Goal: Check status: Check status

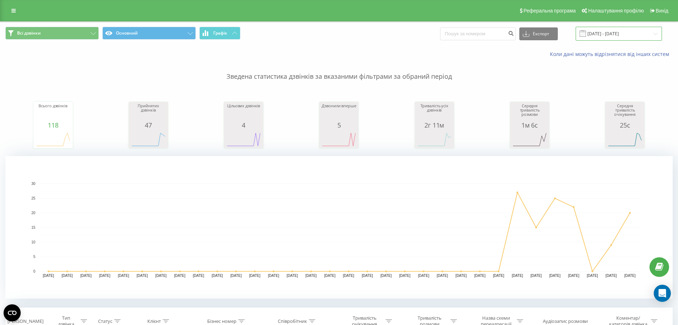
click at [612, 32] on input "24.05.2024 - 24.06.2024" at bounding box center [618, 34] width 86 height 14
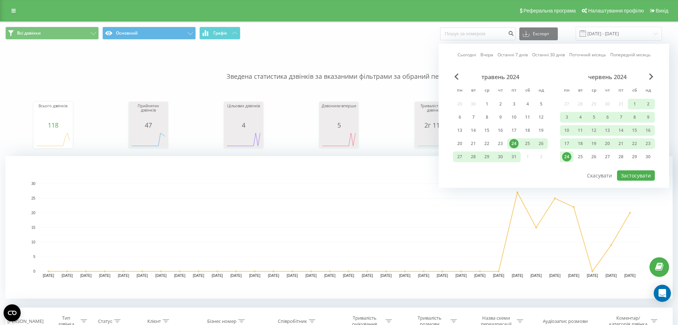
click at [650, 72] on div "Сьогодні Вчора Останні 7 днів Останні 30 днів Поточний місяць Попередній місяць…" at bounding box center [554, 116] width 230 height 144
click at [649, 79] on span "Next Month" at bounding box center [651, 76] width 4 height 6
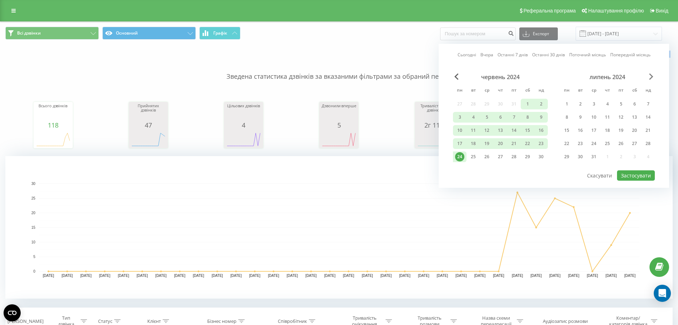
click at [649, 79] on span "Next Month" at bounding box center [651, 76] width 4 height 6
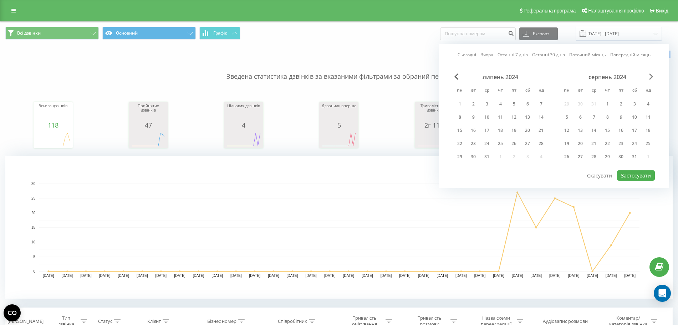
click at [649, 76] on span "Next Month" at bounding box center [651, 76] width 4 height 6
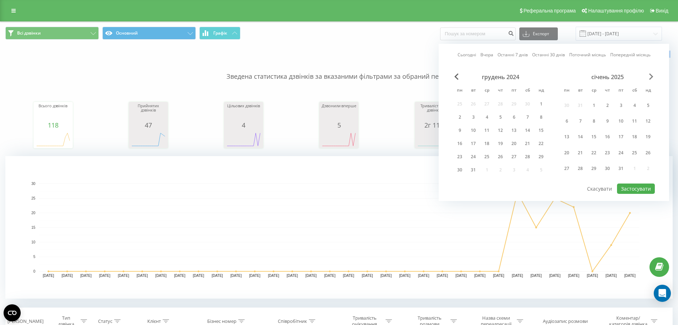
click at [649, 76] on span "Next Month" at bounding box center [651, 76] width 4 height 6
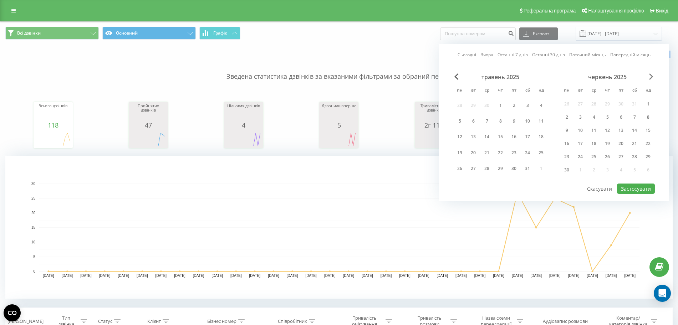
click at [649, 76] on span "Next Month" at bounding box center [651, 76] width 4 height 6
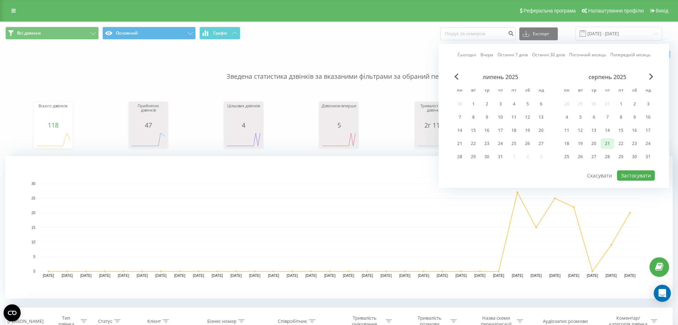
click at [606, 144] on div "21" at bounding box center [606, 143] width 9 height 9
click at [632, 175] on button "Застосувати" at bounding box center [636, 175] width 38 height 10
type input "21.08.2025 - 21.08.2025"
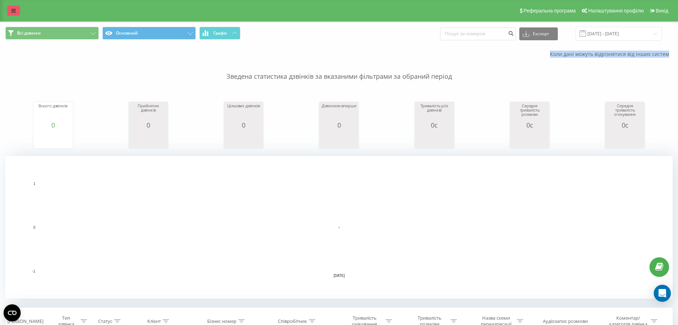
click at [11, 11] on icon at bounding box center [13, 10] width 4 height 5
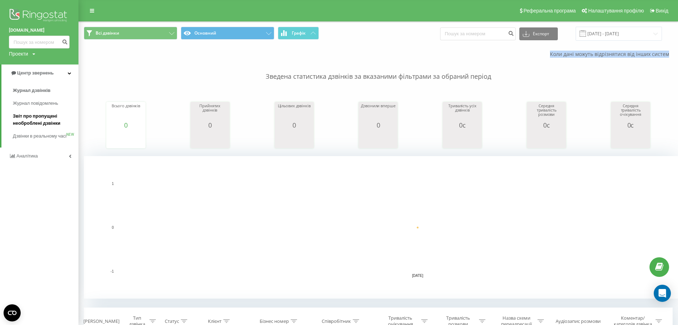
click at [44, 122] on span "Звіт про пропущені необроблені дзвінки" at bounding box center [44, 120] width 62 height 14
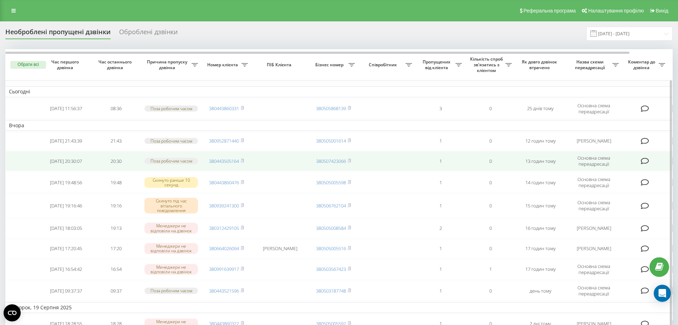
scroll to position [45, 0]
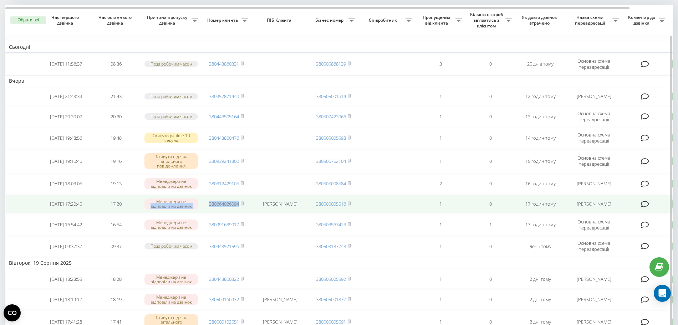
drag, startPoint x: 201, startPoint y: 207, endPoint x: 252, endPoint y: 209, distance: 51.4
click at [252, 209] on tr "[DATE] 17:20:45 17:20 Менеджери не відповіли на дзвінок 380664026094 [PERSON_NA…" at bounding box center [361, 204] width 713 height 19
